Goal: Find specific page/section: Find specific page/section

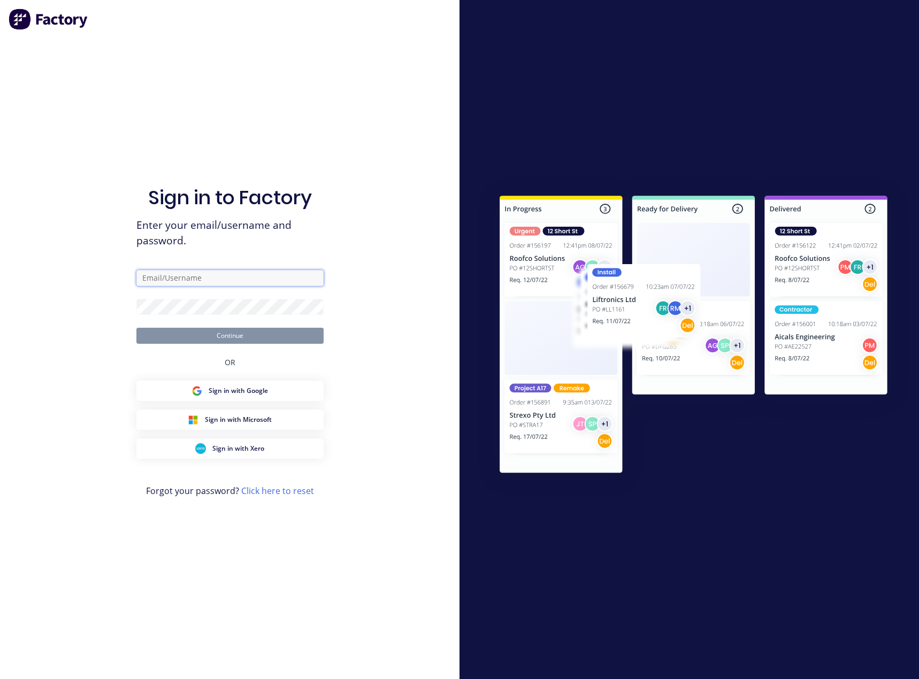
type input "[PERSON_NAME][EMAIL_ADDRESS][DOMAIN_NAME]"
click at [173, 335] on button "Continue" at bounding box center [229, 336] width 187 height 16
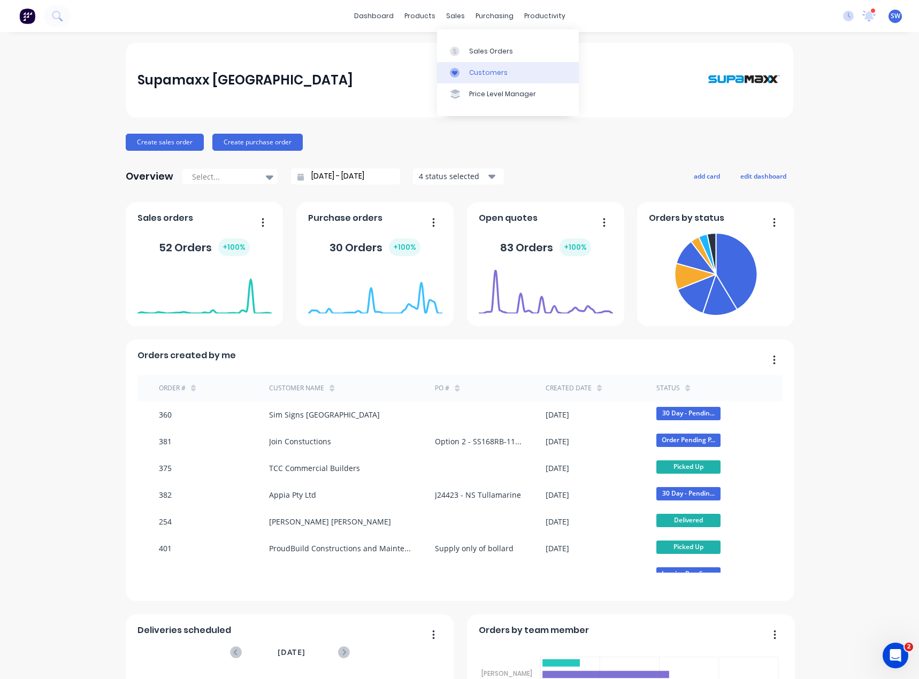
click at [475, 71] on div "Customers" at bounding box center [488, 73] width 39 height 10
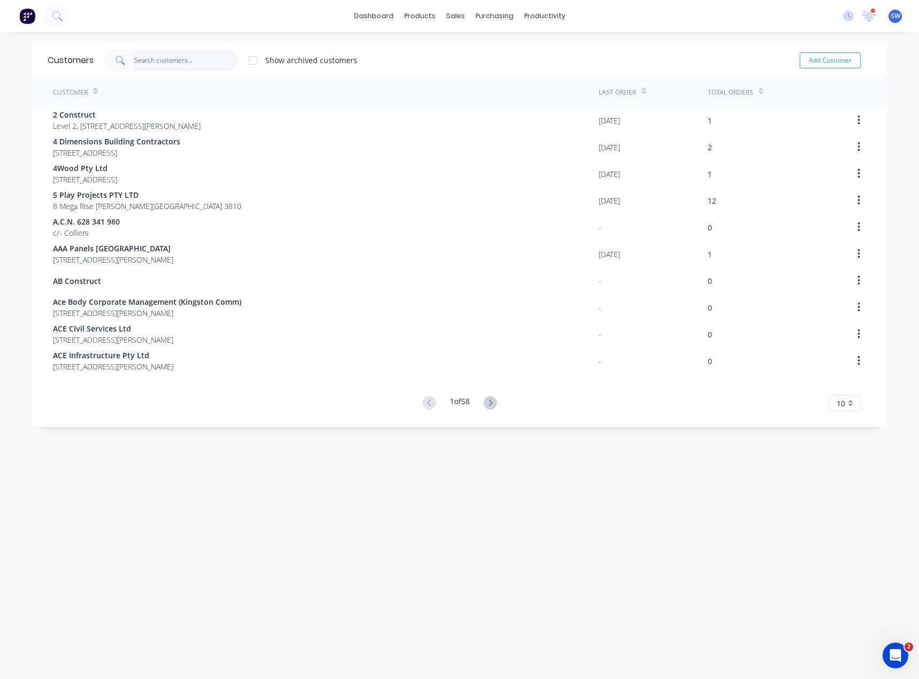
click at [159, 63] on input "text" at bounding box center [186, 60] width 104 height 21
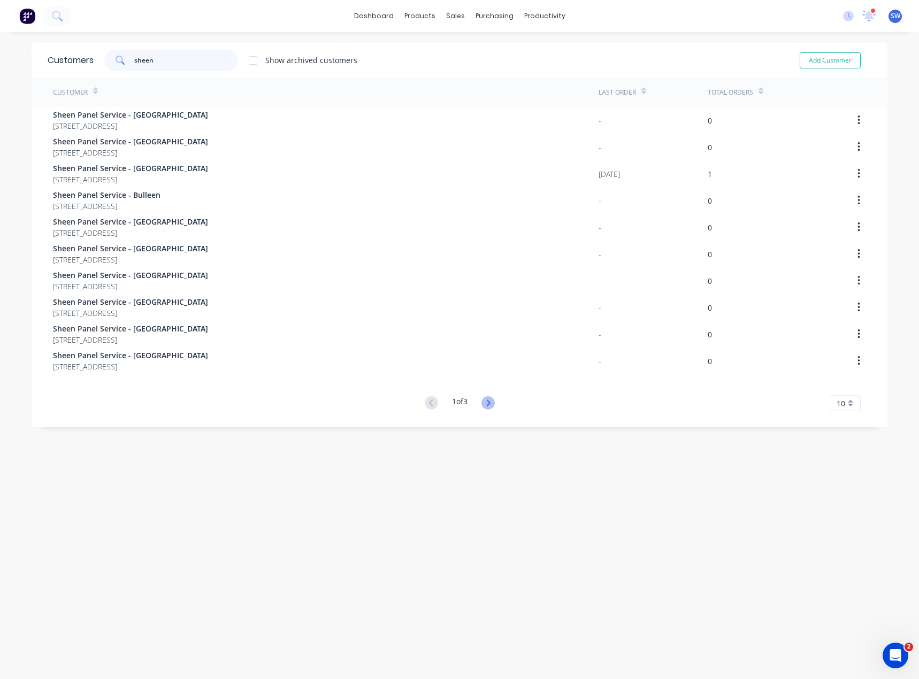
type input "sheen"
click at [489, 401] on icon at bounding box center [487, 402] width 13 height 13
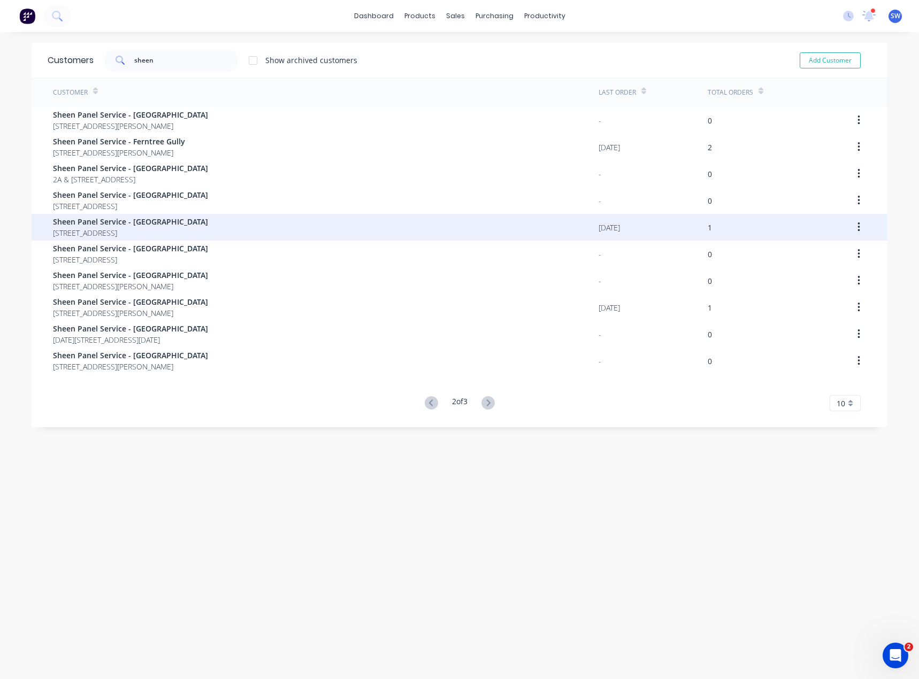
click at [247, 232] on div "Sheen Panel Service - [GEOGRAPHIC_DATA] [STREET_ADDRESS]" at bounding box center [325, 227] width 545 height 27
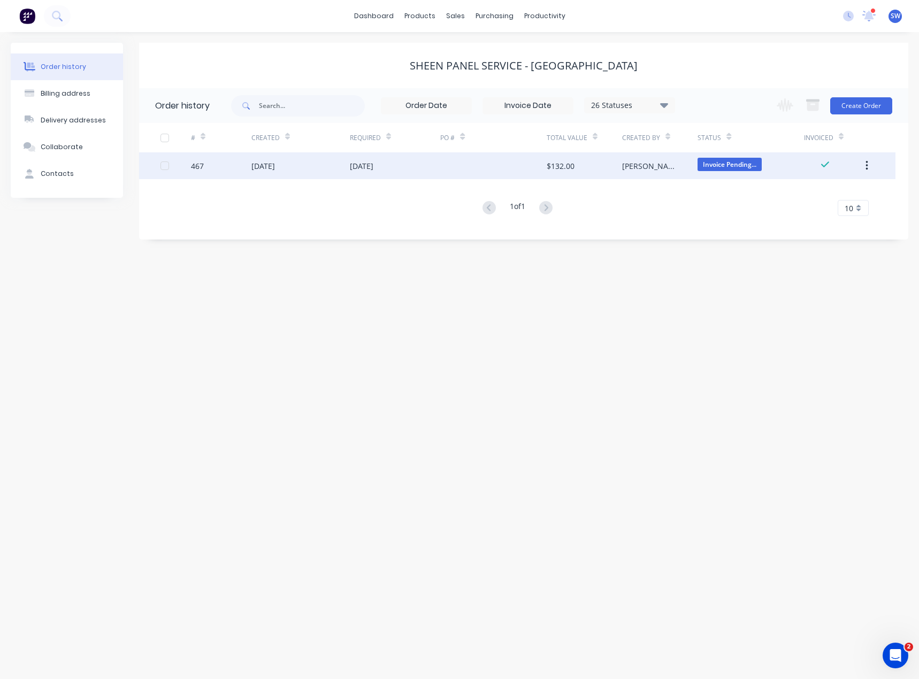
click at [439, 171] on div "[DATE]" at bounding box center [395, 165] width 91 height 27
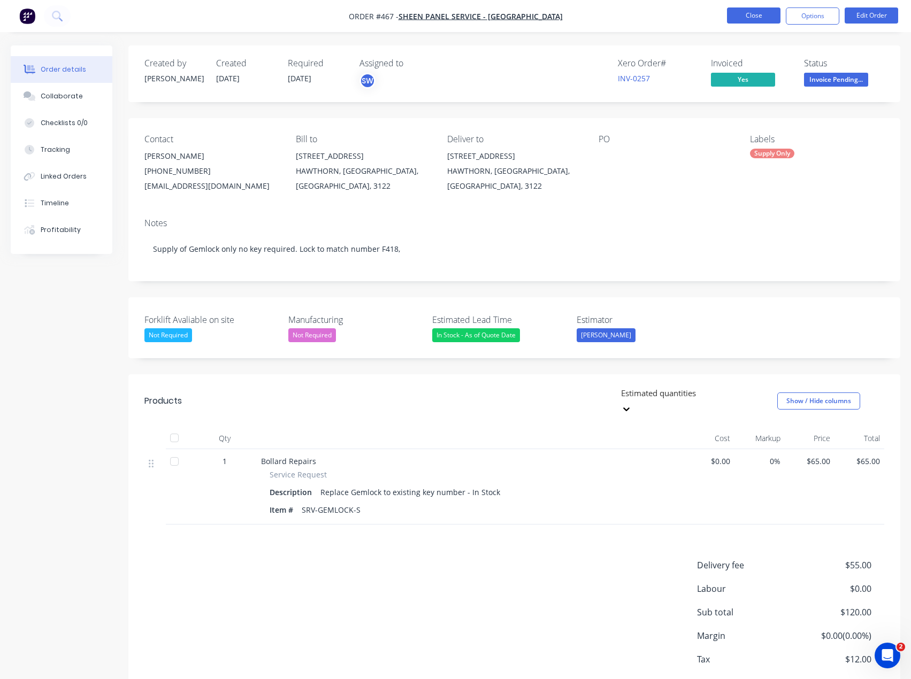
click at [751, 13] on button "Close" at bounding box center [753, 15] width 53 height 16
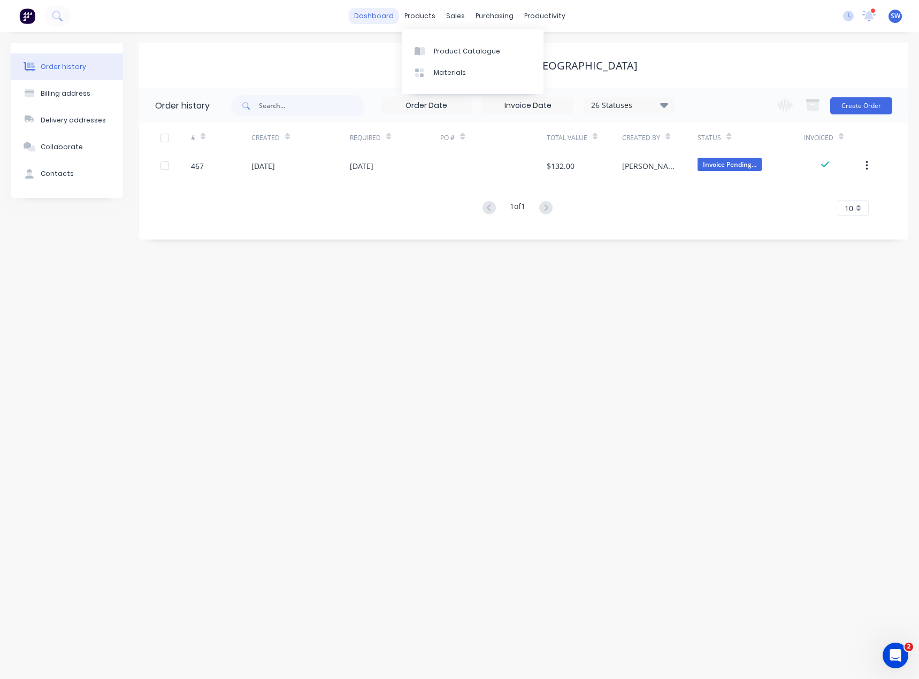
click at [386, 12] on link "dashboard" at bounding box center [374, 16] width 50 height 16
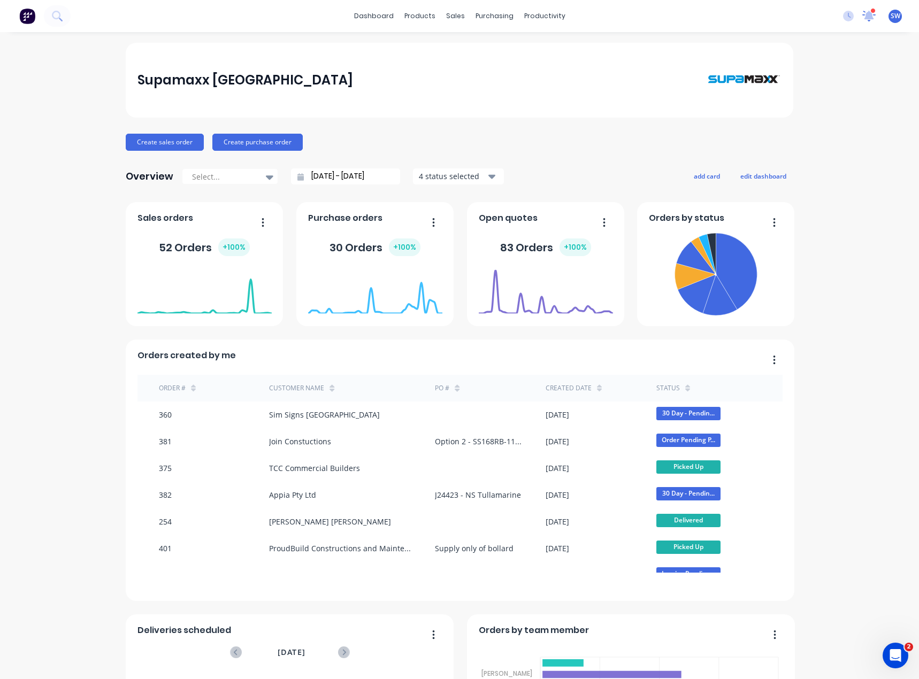
click at [864, 14] on icon at bounding box center [869, 15] width 10 height 10
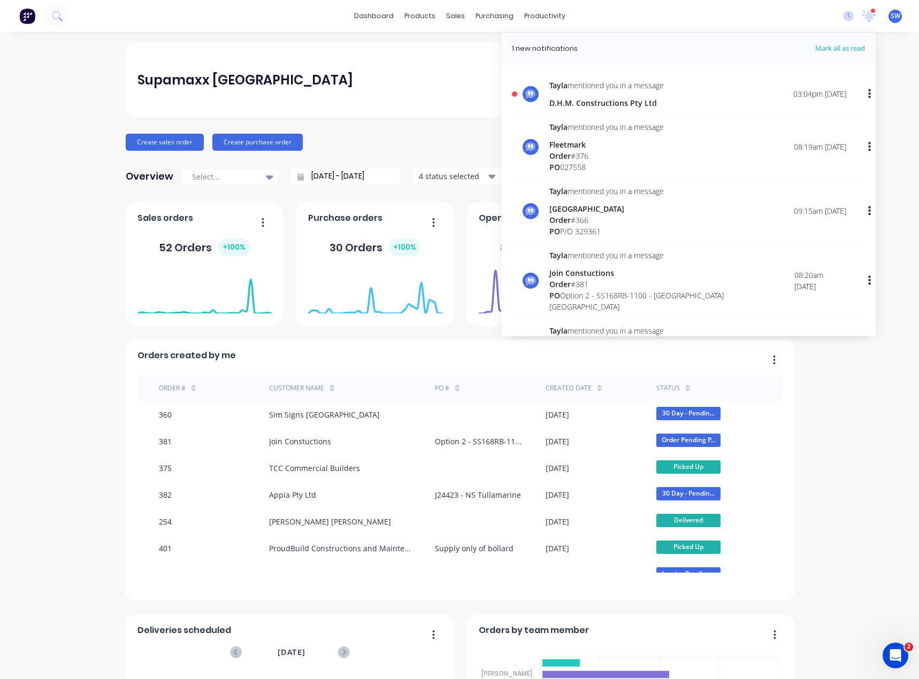
click at [630, 96] on div "[PERSON_NAME] mentioned you in a message D.H.M. Constructions Pty Ltd" at bounding box center [606, 94] width 114 height 29
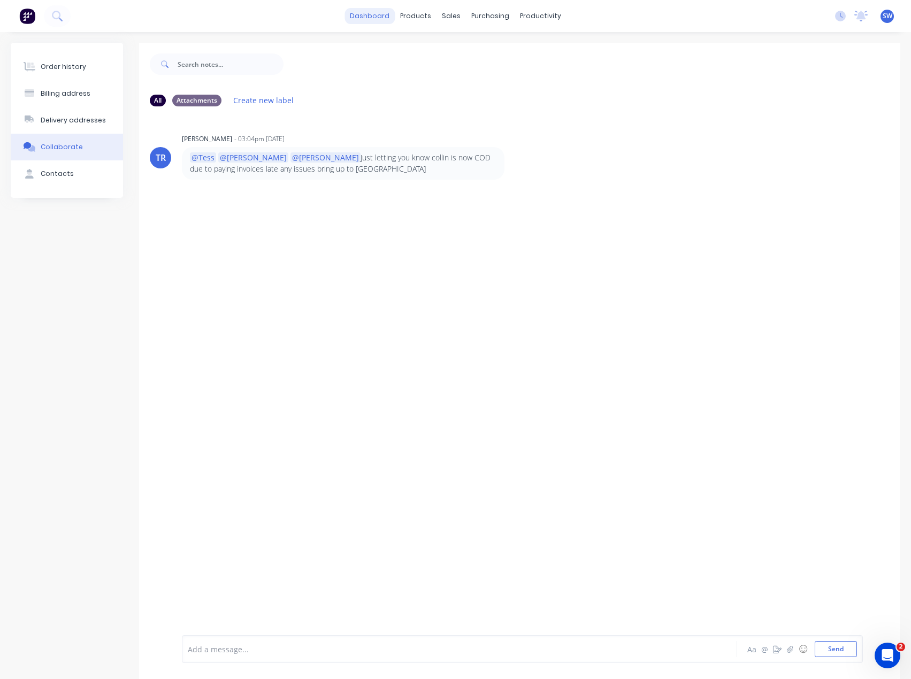
click at [372, 20] on link "dashboard" at bounding box center [369, 16] width 50 height 16
